Goal: Task Accomplishment & Management: Use online tool/utility

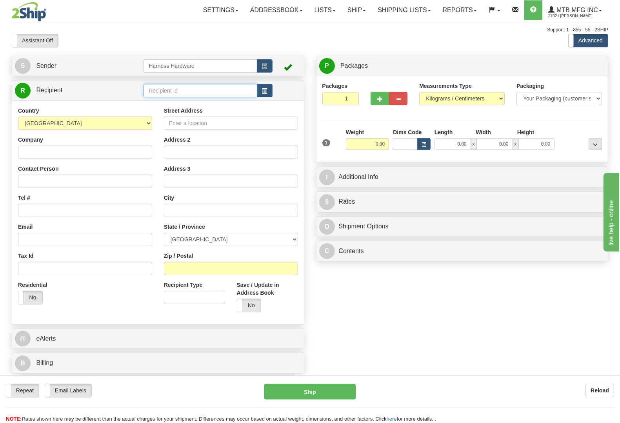
click at [191, 93] on input "text" at bounding box center [200, 90] width 113 height 13
type input "locb"
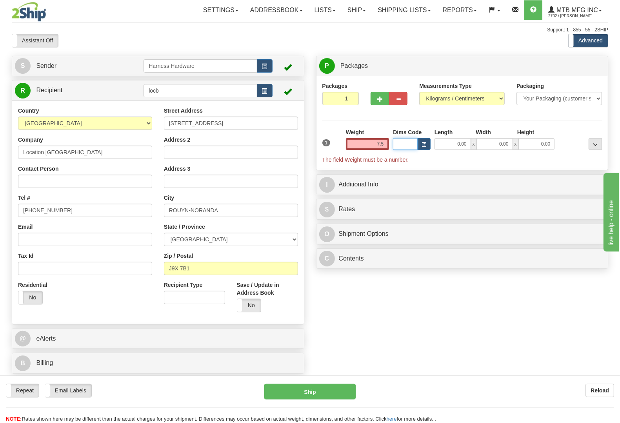
type input "7.50"
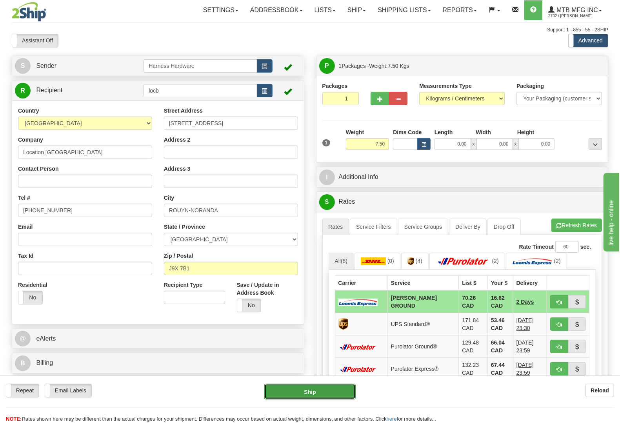
click at [321, 394] on button "Ship" at bounding box center [309, 392] width 91 height 16
type input "DD"
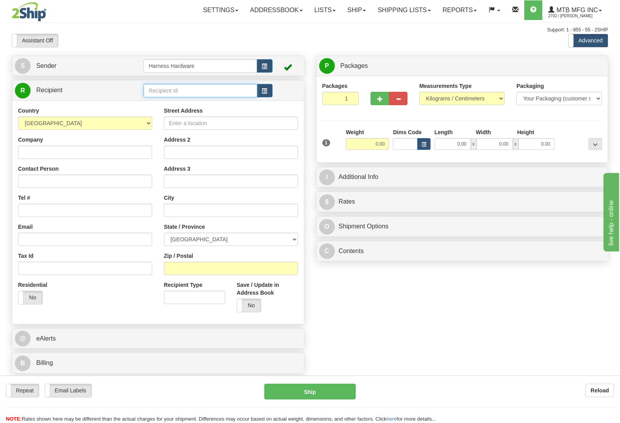
click at [203, 91] on input "text" at bounding box center [200, 90] width 113 height 13
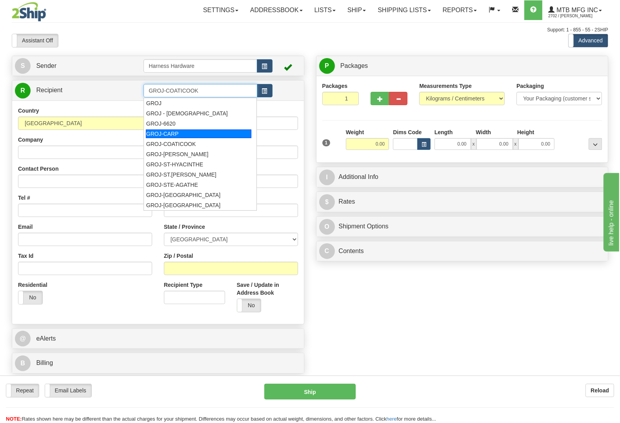
type input "GROJ-COATICOOK"
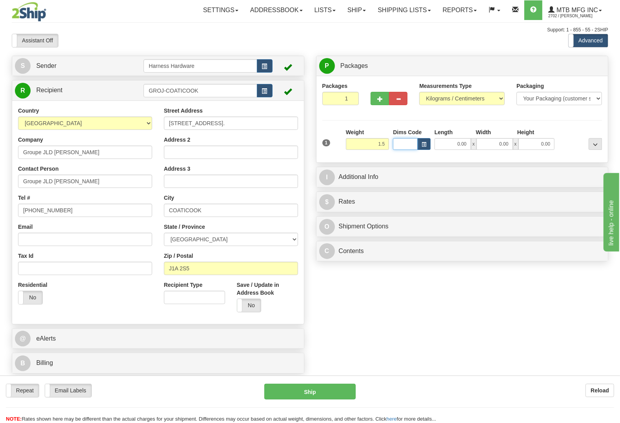
type input "1.50"
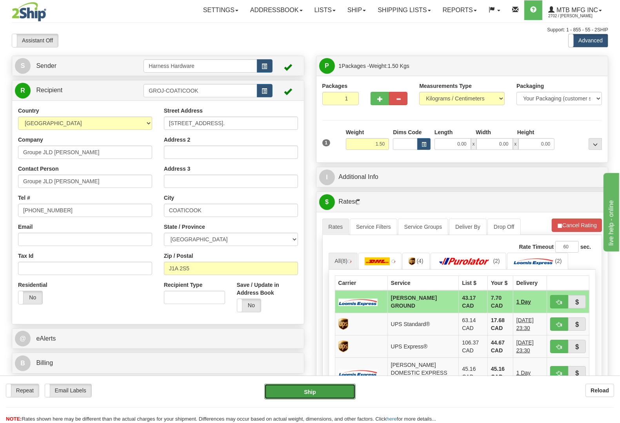
click at [314, 388] on button "Ship" at bounding box center [309, 392] width 91 height 16
type input "DD"
